Goal: Information Seeking & Learning: Learn about a topic

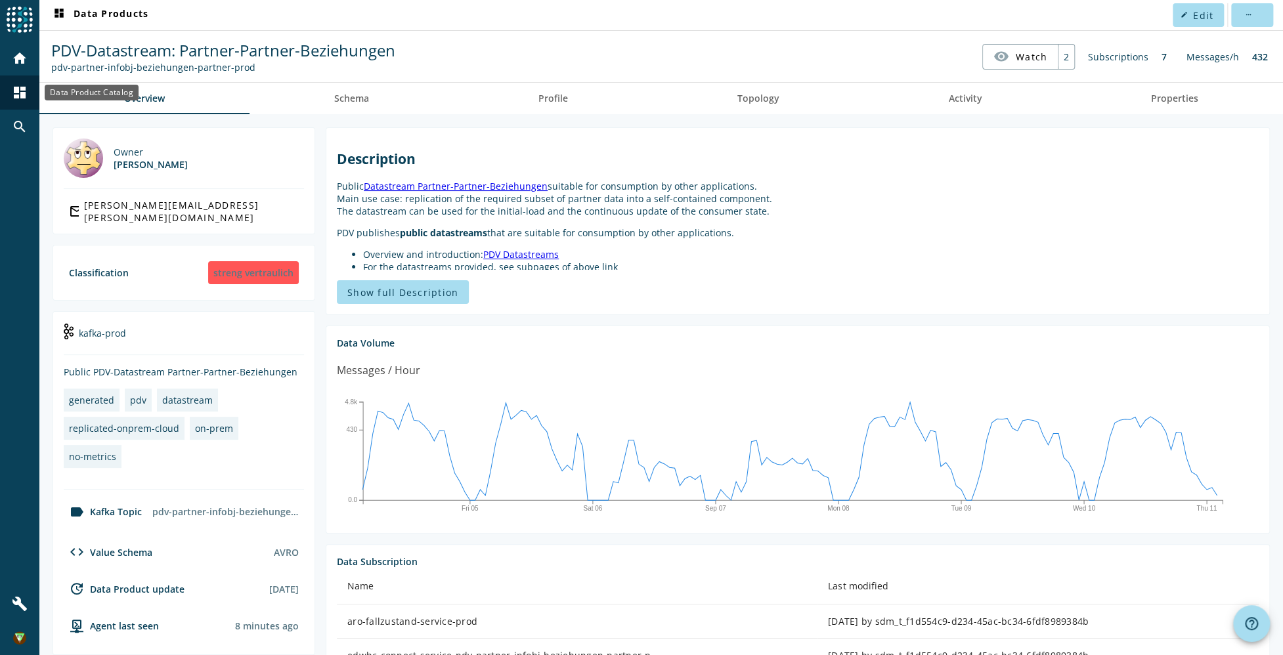
click at [14, 95] on mat-icon "dashboard" at bounding box center [20, 93] width 16 height 16
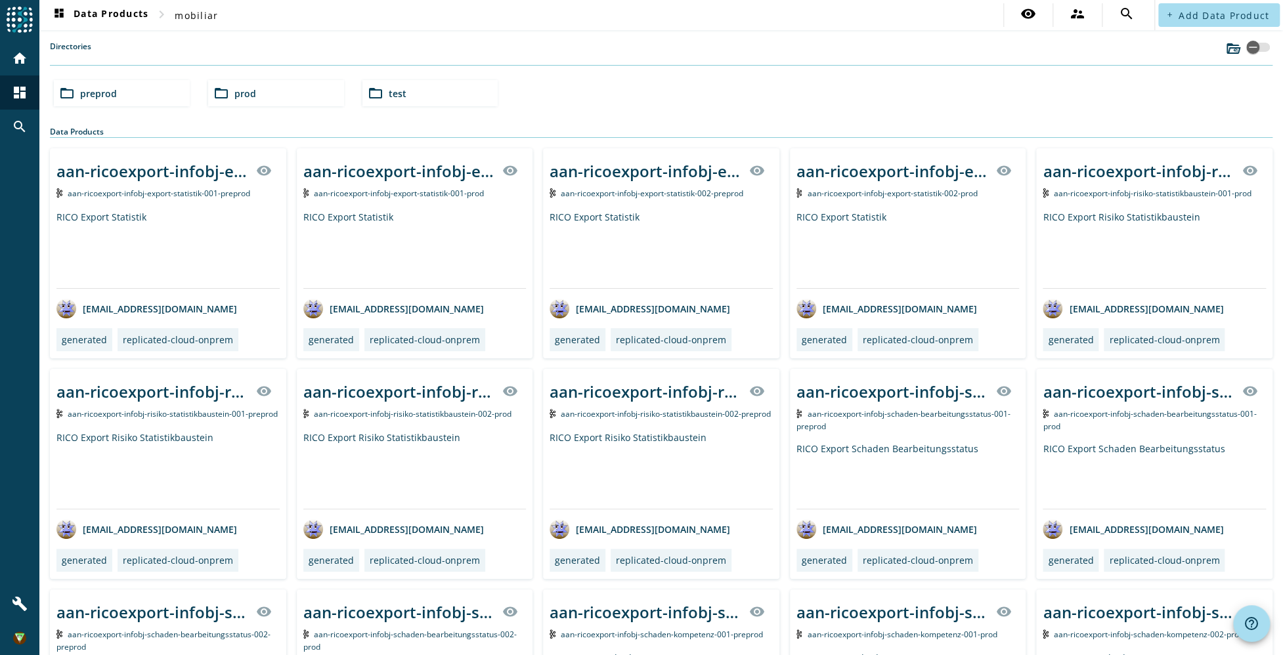
click at [158, 95] on div "folder_open preprod" at bounding box center [122, 93] width 136 height 26
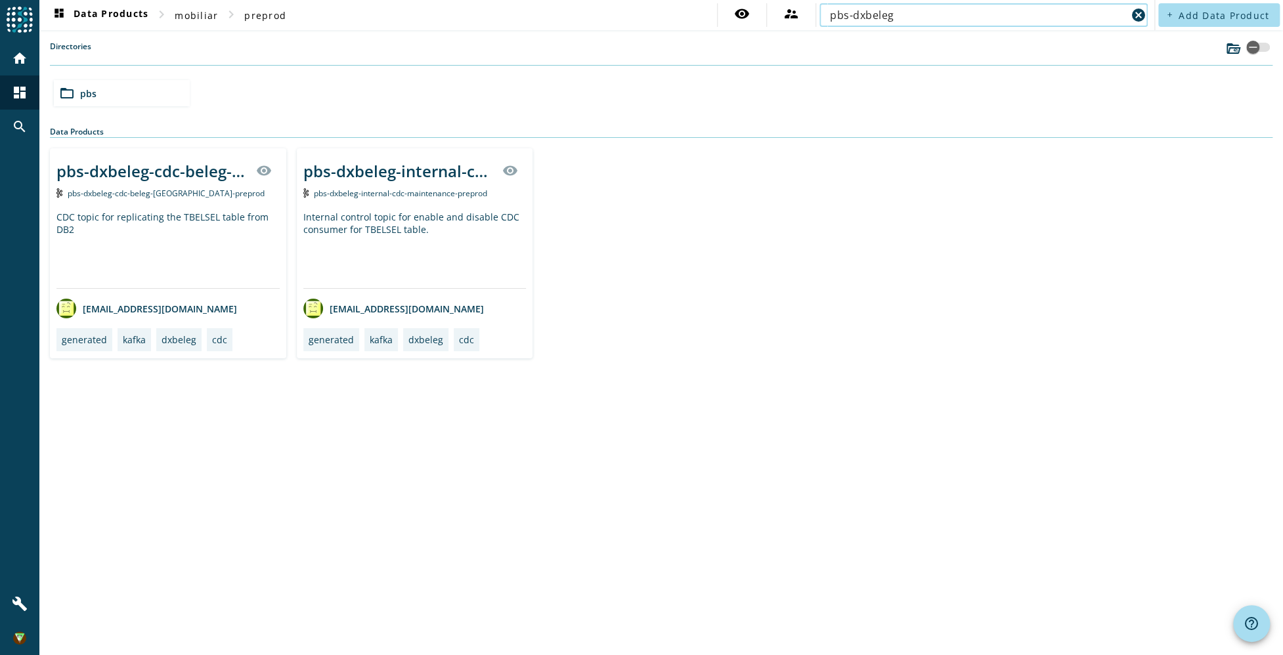
type input "pbs-dxbeleg"
click at [200, 232] on div "CDC topic for replicating the TBELSEL table from DB2" at bounding box center [167, 249] width 223 height 77
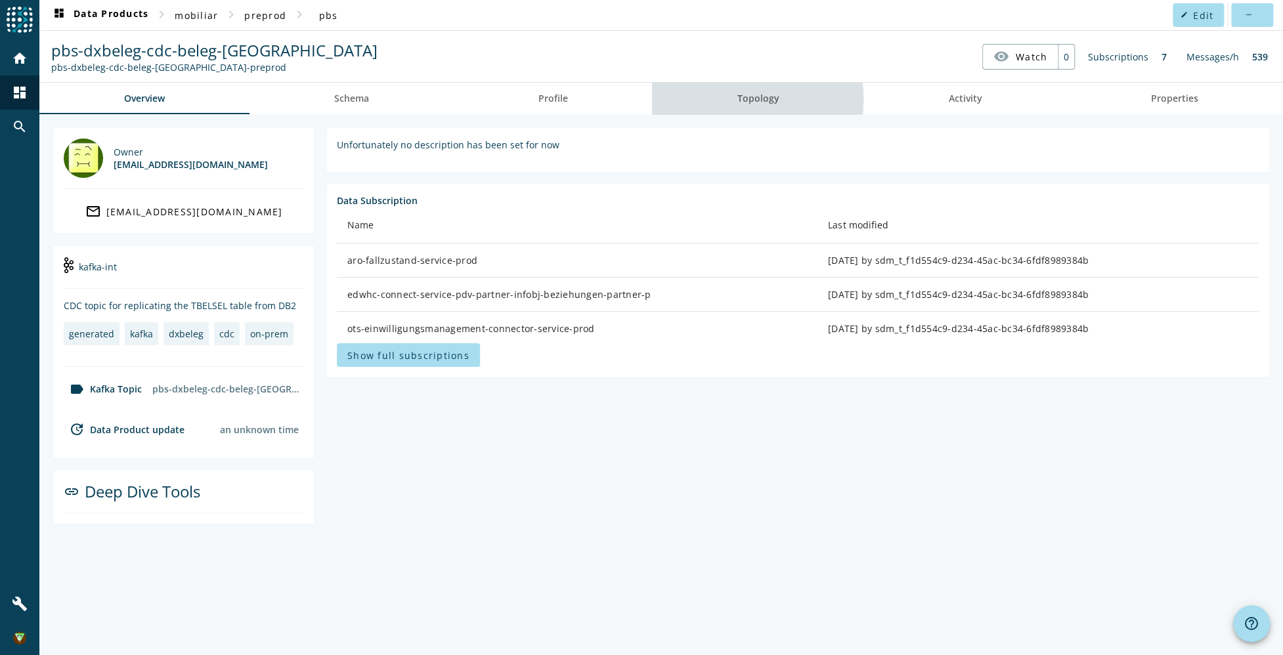
click at [747, 99] on span "Topology" at bounding box center [758, 98] width 42 height 9
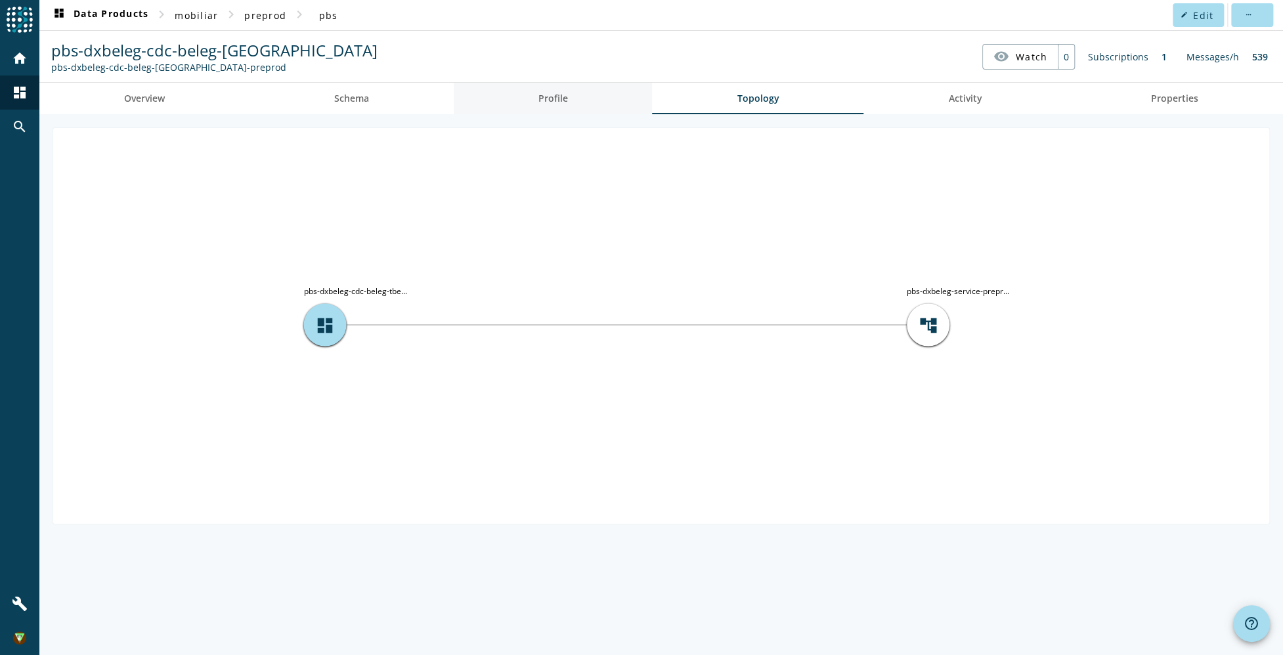
click at [573, 104] on link "Profile" at bounding box center [553, 99] width 199 height 32
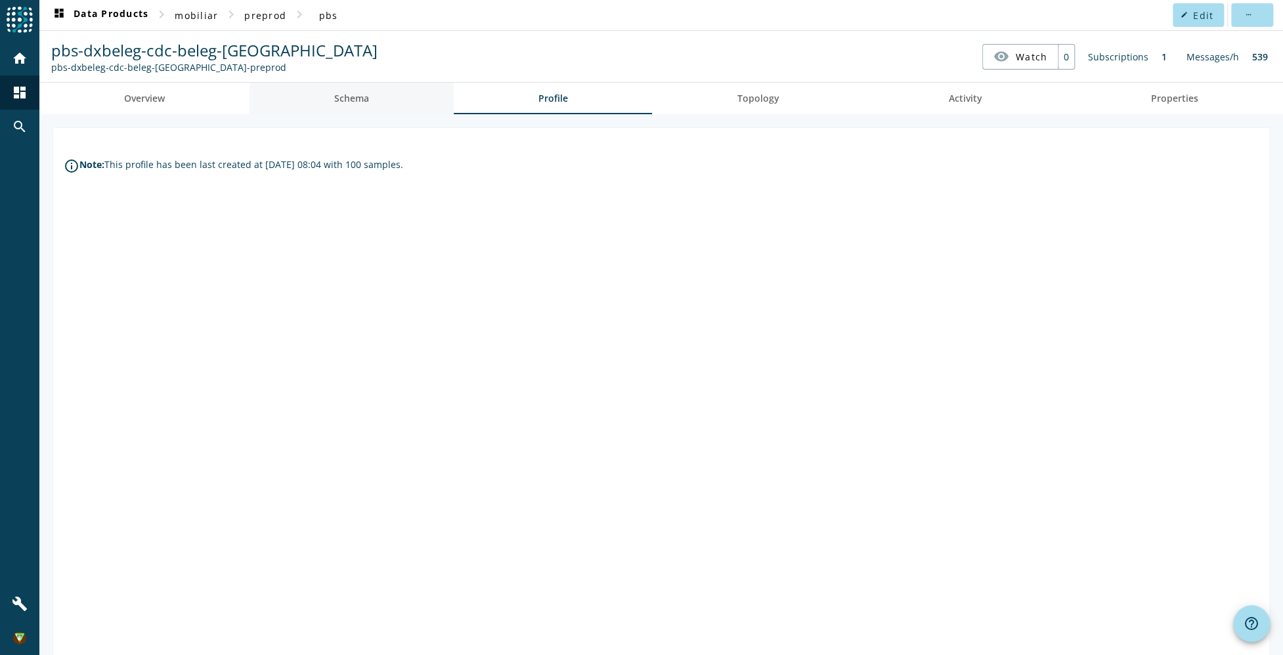
click at [371, 102] on link "Schema" at bounding box center [352, 99] width 204 height 32
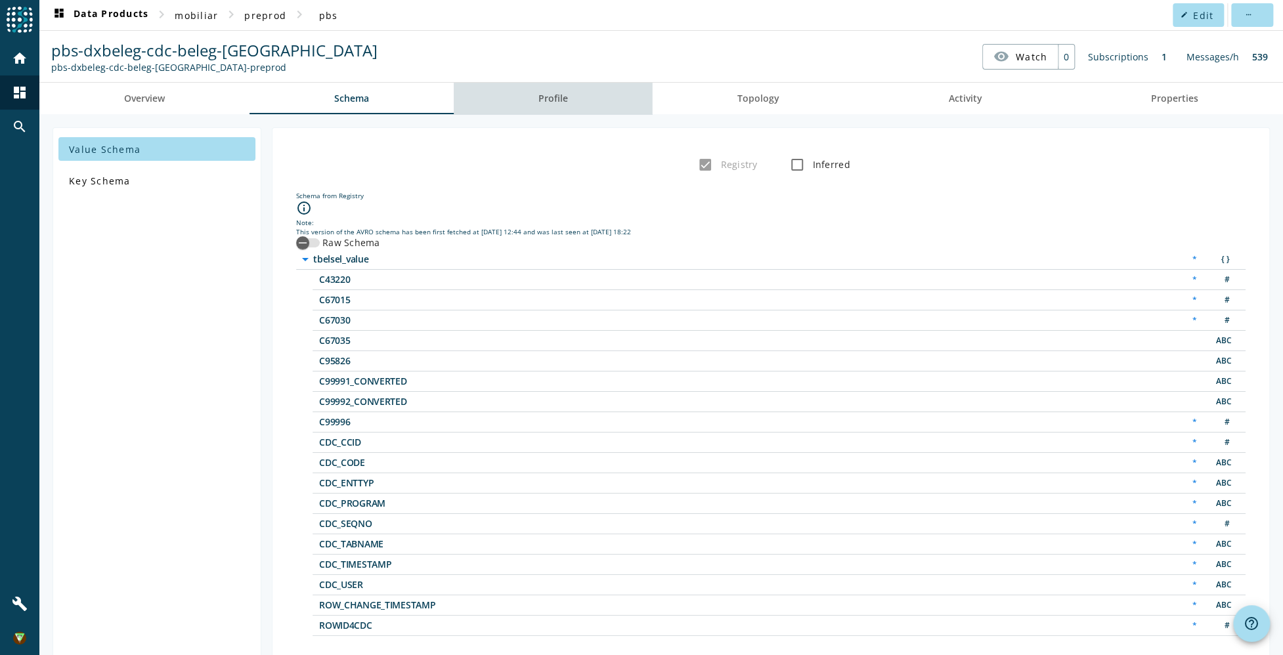
click at [571, 105] on link "Profile" at bounding box center [553, 99] width 199 height 32
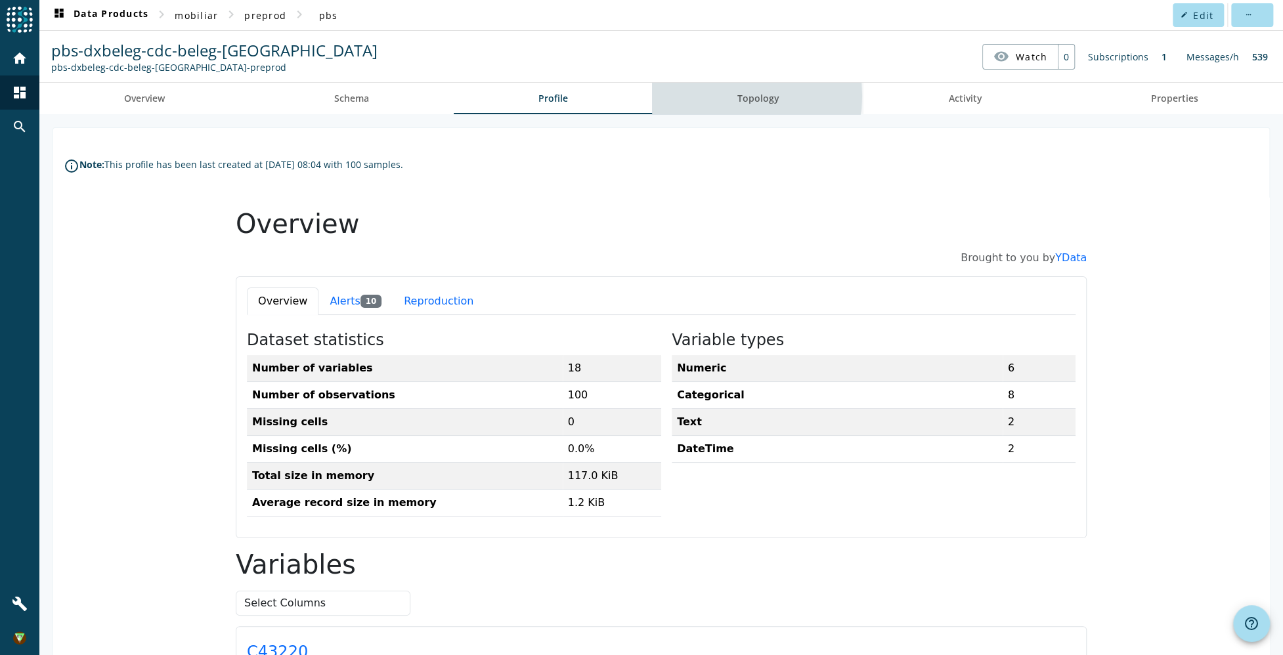
click at [739, 96] on span "Topology" at bounding box center [758, 98] width 42 height 9
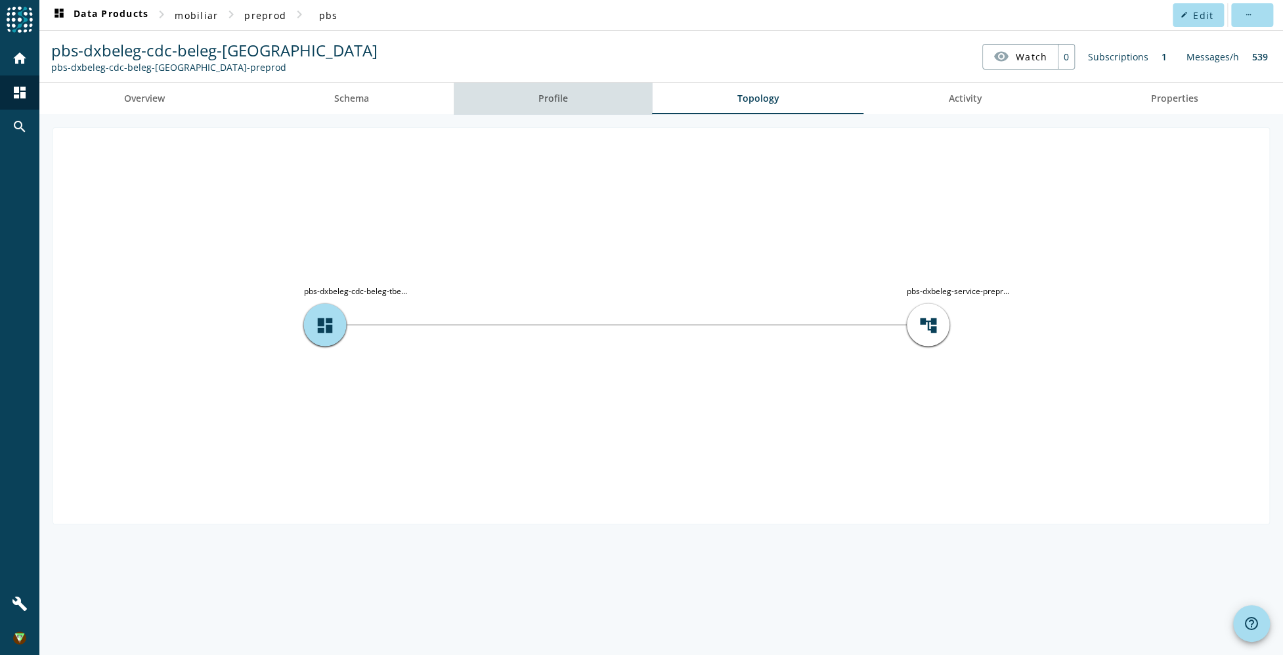
click at [585, 100] on link "Profile" at bounding box center [553, 99] width 199 height 32
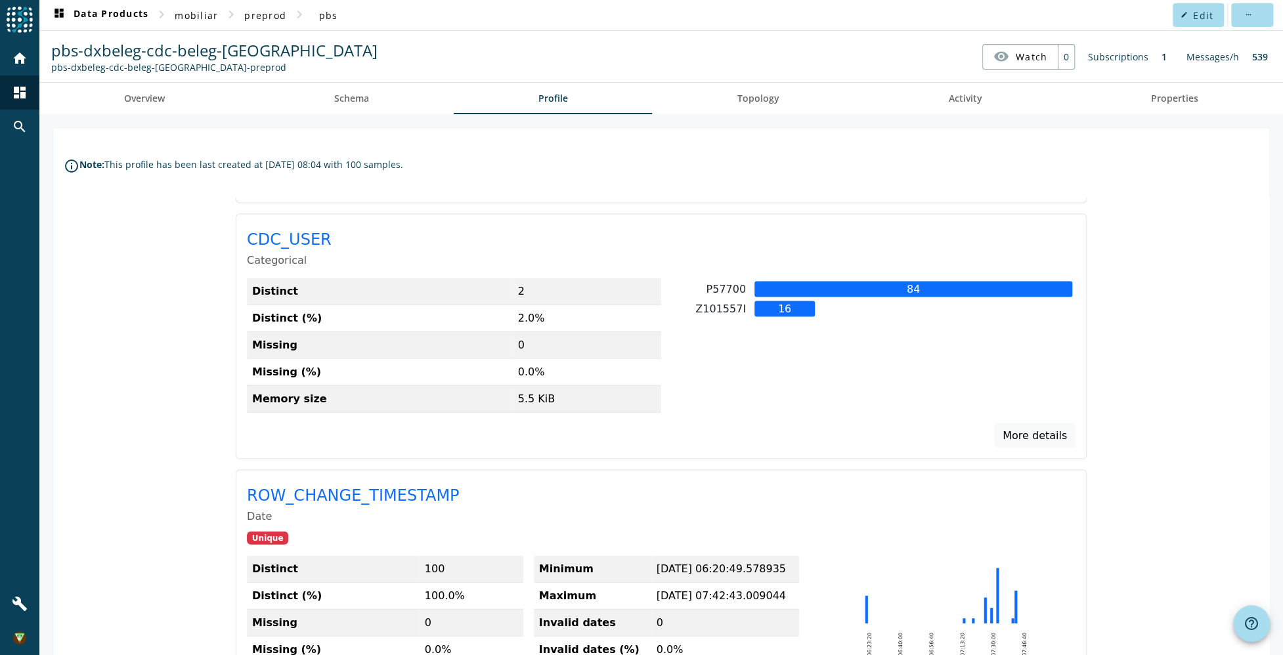
scroll to position [657, 0]
